Goal: Find contact information

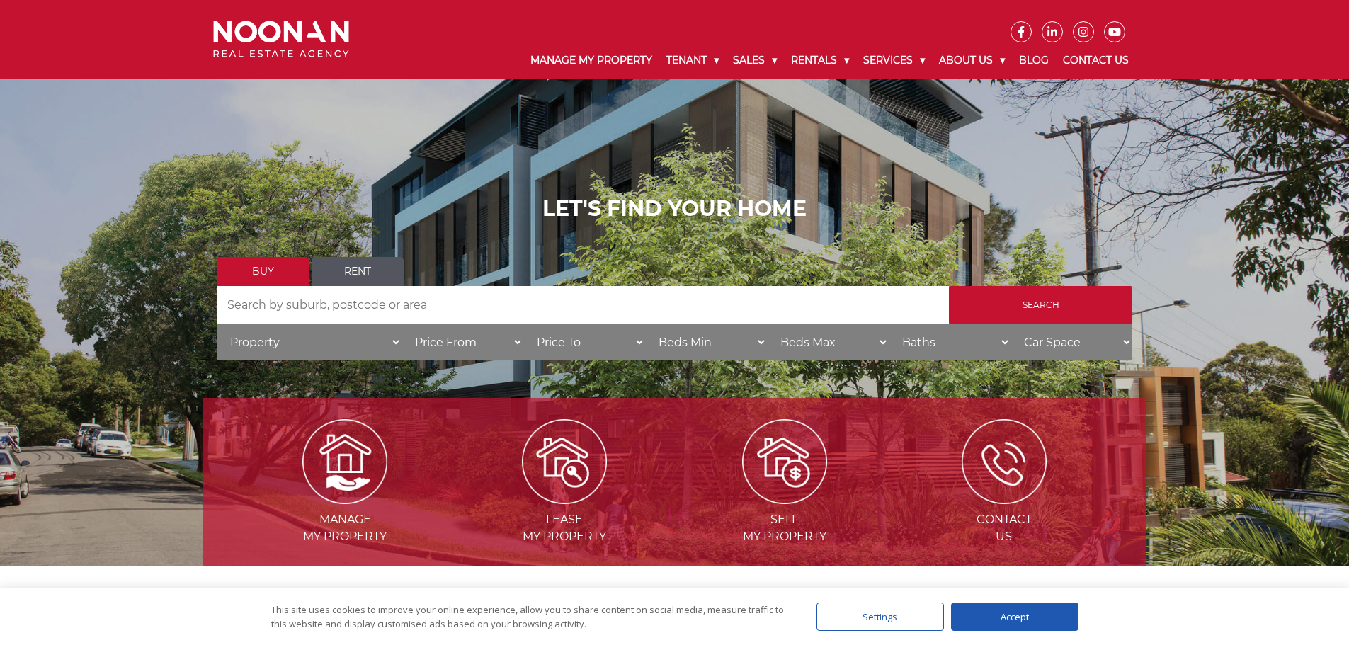
scroll to position [354, 0]
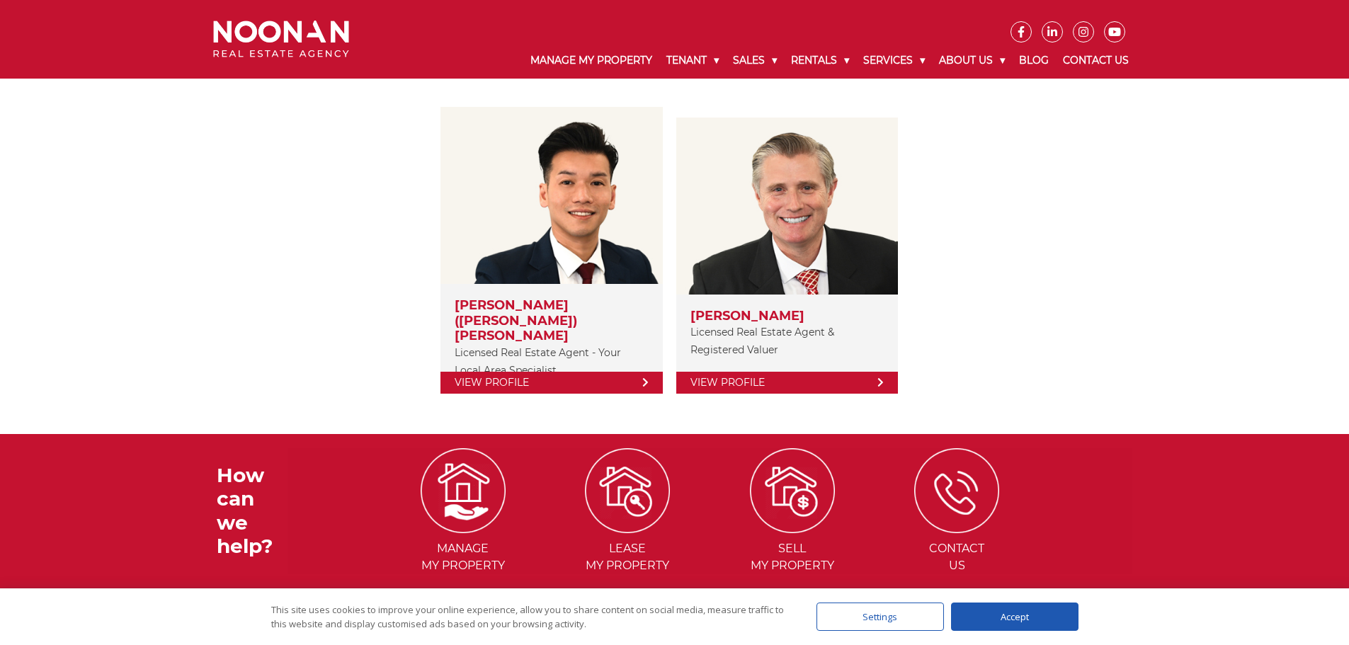
scroll to position [212, 0]
